Goal: Find specific page/section

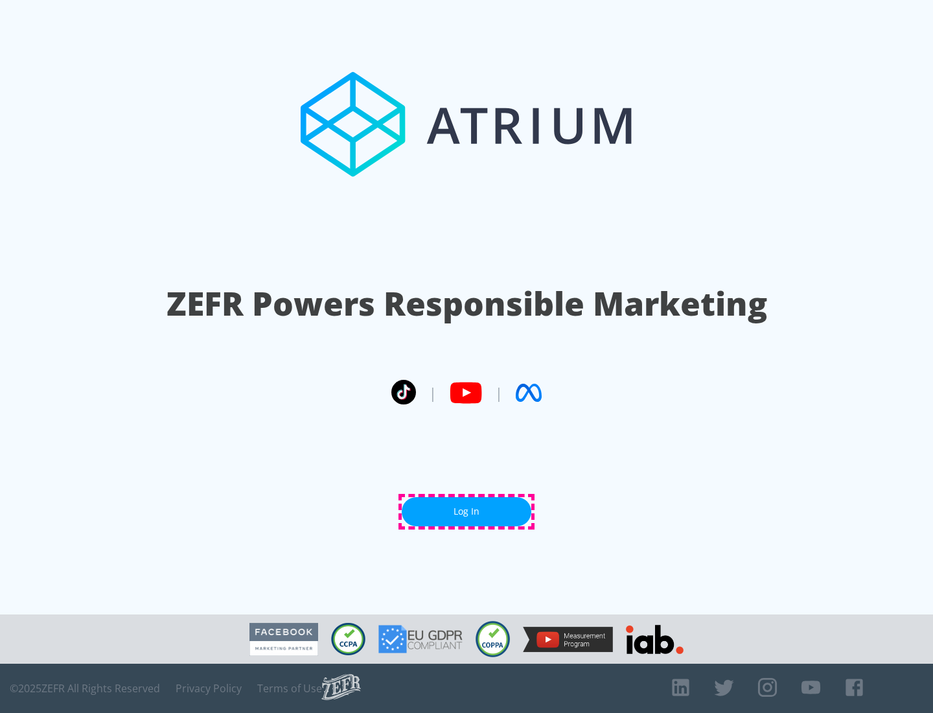
click at [467, 511] on link "Log In" at bounding box center [467, 511] width 130 height 29
